Goal: Navigation & Orientation: Find specific page/section

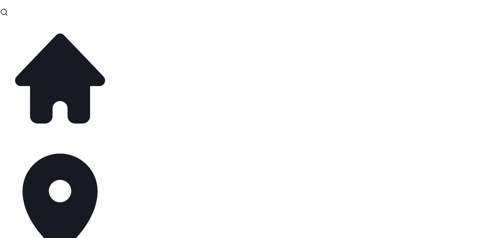
select select "**"
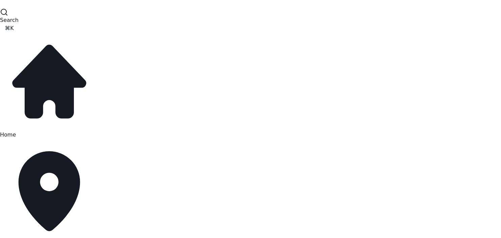
click at [16, 132] on span "Home" at bounding box center [8, 135] width 16 height 6
drag, startPoint x: 463, startPoint y: 68, endPoint x: 466, endPoint y: 75, distance: 7.2
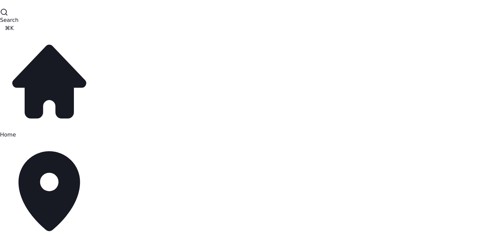
click at [16, 132] on span "Home" at bounding box center [8, 135] width 16 height 6
click at [38, 238] on span "[GEOGRAPHIC_DATA] - 83532" at bounding box center [39, 241] width 79 height 6
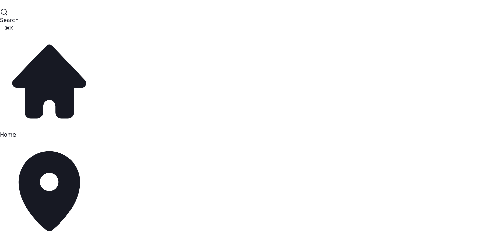
click at [39, 238] on span "[GEOGRAPHIC_DATA] - 83532" at bounding box center [39, 241] width 79 height 6
